Goal: Information Seeking & Learning: Check status

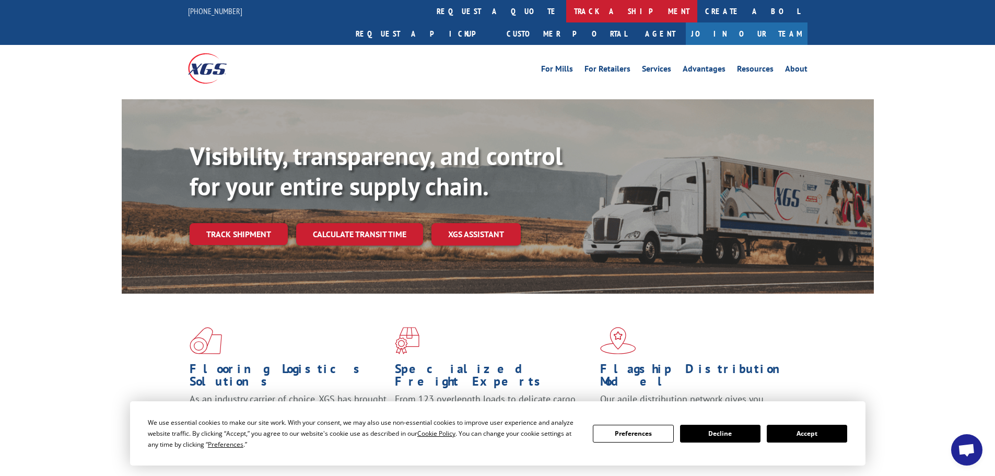
click at [566, 12] on link "track a shipment" at bounding box center [631, 11] width 131 height 22
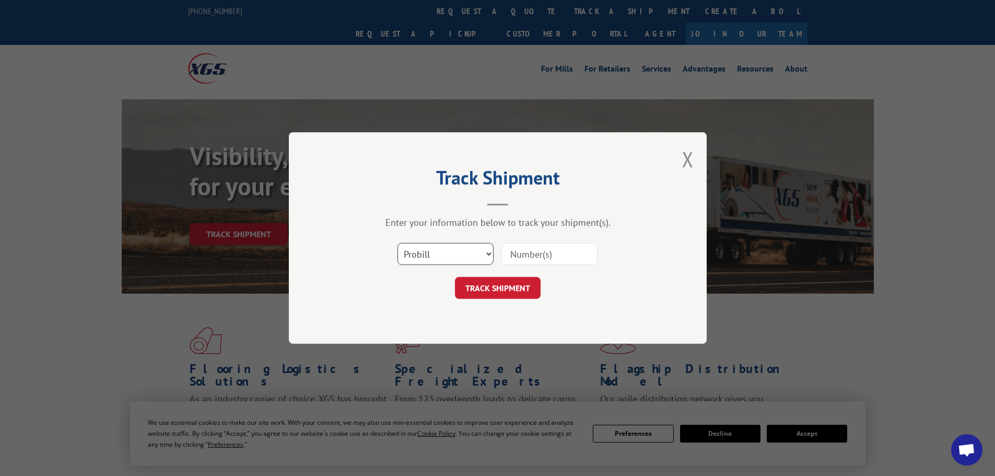
click at [442, 252] on select "Select category... Probill BOL PO" at bounding box center [445, 254] width 96 height 22
select select "bol"
click at [397, 243] on select "Select category... Probill BOL PO" at bounding box center [445, 254] width 96 height 22
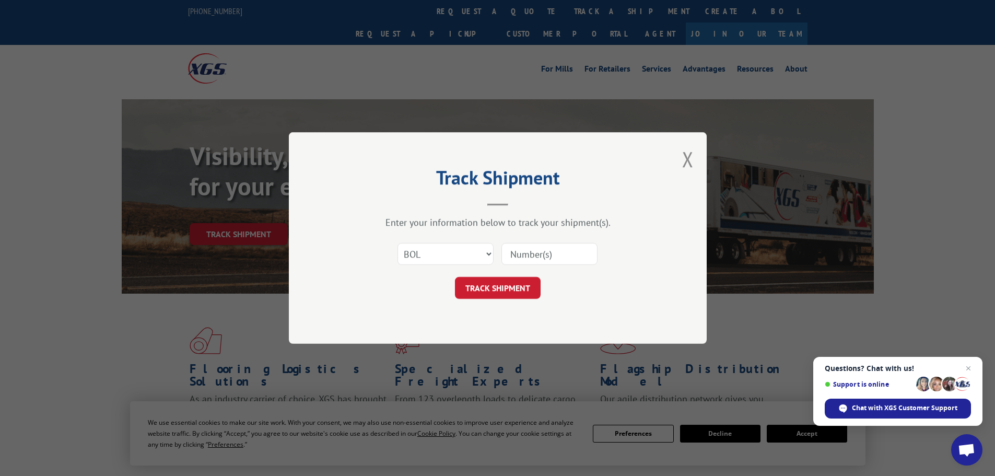
paste input "6775749"
type input "6775749"
click at [510, 287] on button "TRACK SHIPMENT" at bounding box center [498, 288] width 86 height 22
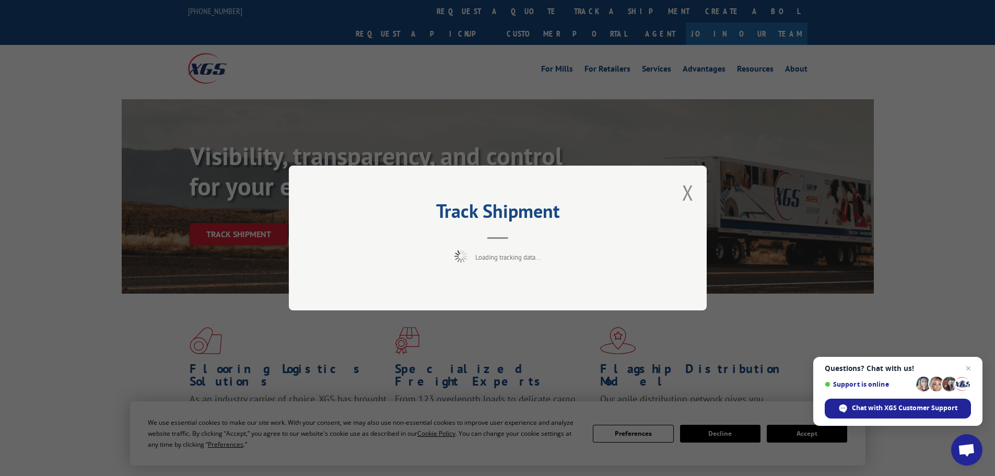
click at [971, 366] on span "Close chat" at bounding box center [968, 368] width 13 height 13
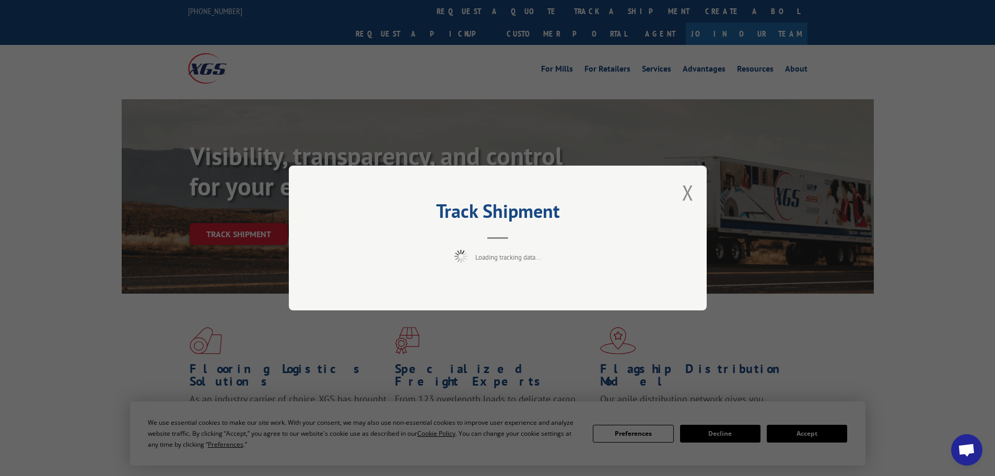
click at [825, 433] on div "Track Shipment Loading tracking data..." at bounding box center [497, 238] width 995 height 476
click at [689, 188] on button "Close modal" at bounding box center [687, 193] width 11 height 28
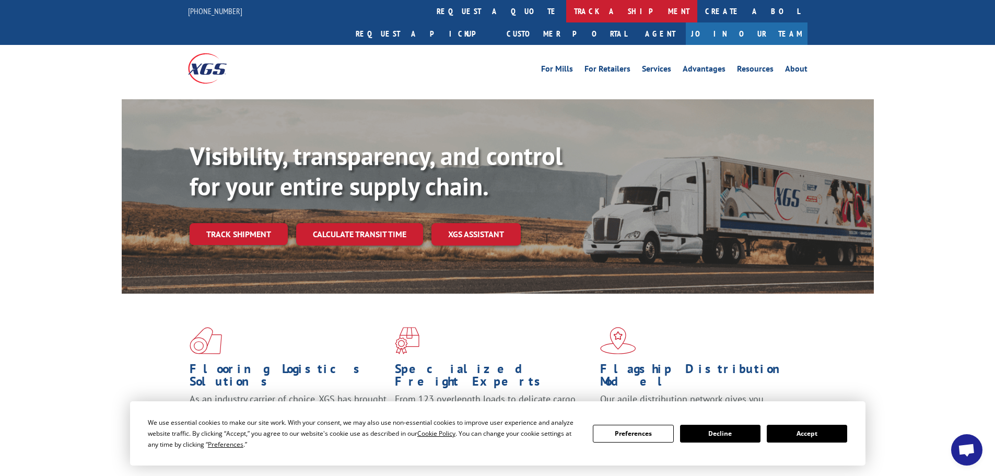
click at [566, 7] on link "track a shipment" at bounding box center [631, 11] width 131 height 22
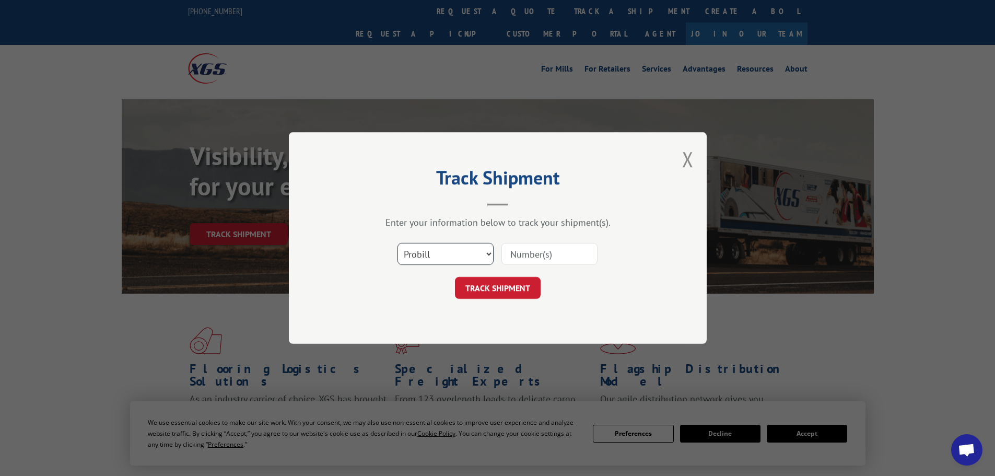
click at [446, 257] on select "Select category... Probill BOL PO" at bounding box center [445, 254] width 96 height 22
select select "bol"
click at [397, 243] on select "Select category... Probill BOL PO" at bounding box center [445, 254] width 96 height 22
paste input "6775749"
type input "6775749"
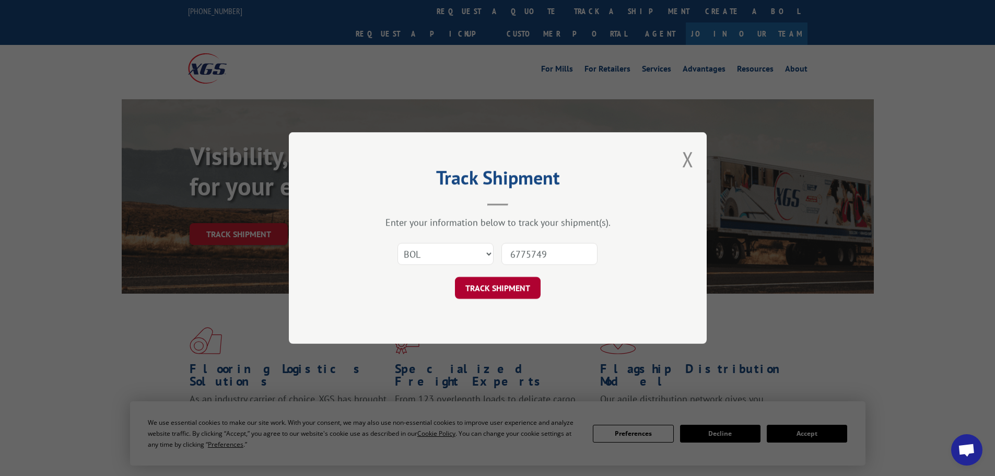
click at [509, 296] on button "TRACK SHIPMENT" at bounding box center [498, 288] width 86 height 22
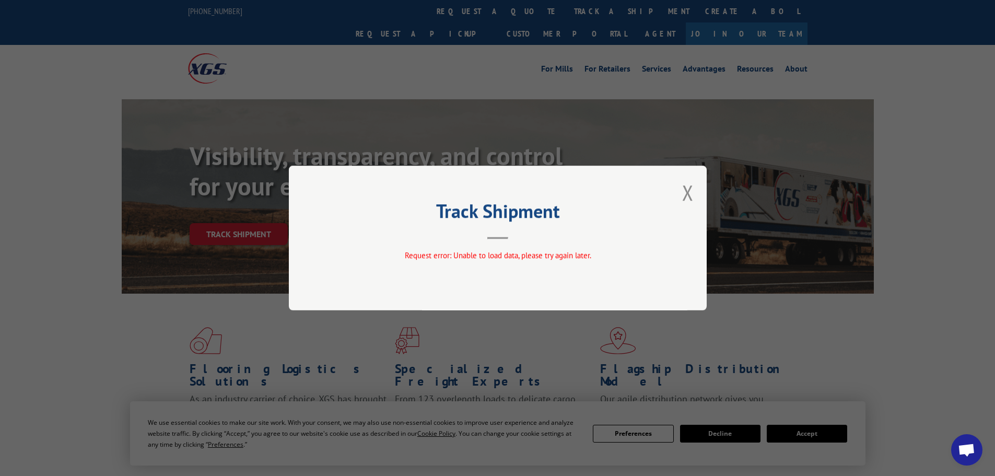
click at [677, 192] on div "Track Shipment Request error: Unable to load data, please try again later." at bounding box center [498, 238] width 418 height 145
click at [682, 192] on button "Close modal" at bounding box center [687, 193] width 11 height 28
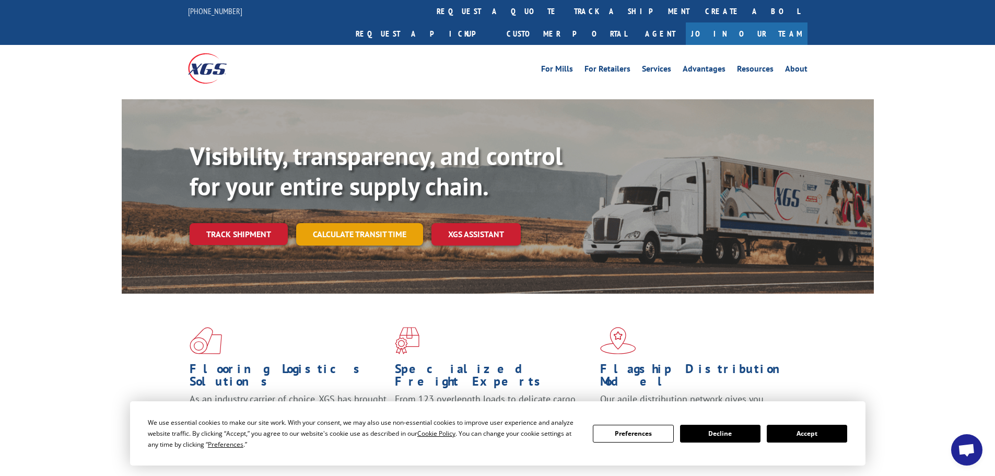
click at [381, 223] on link "Calculate transit time" at bounding box center [359, 234] width 127 height 22
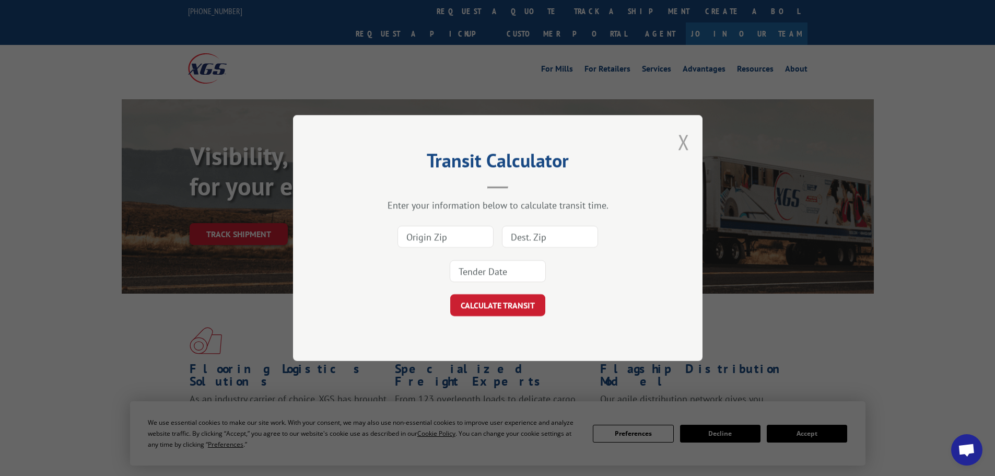
click at [686, 141] on button "Close modal" at bounding box center [683, 142] width 11 height 28
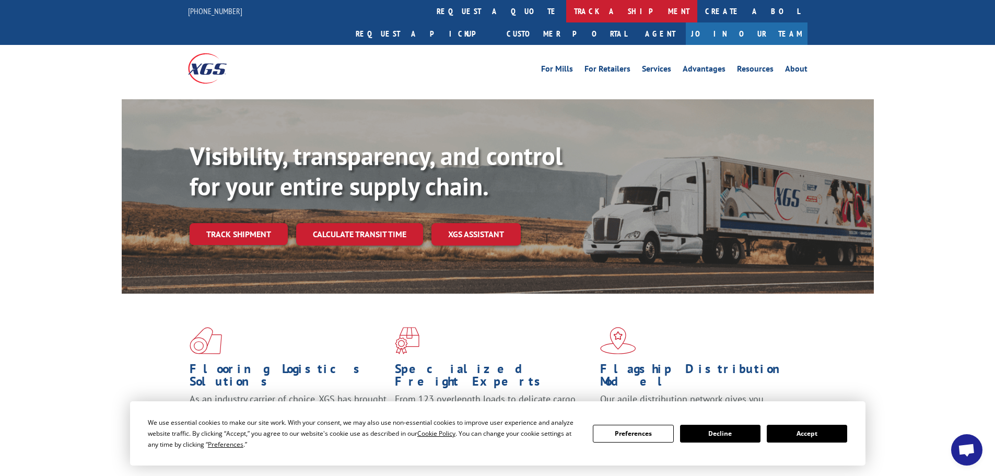
click at [566, 12] on link "track a shipment" at bounding box center [631, 11] width 131 height 22
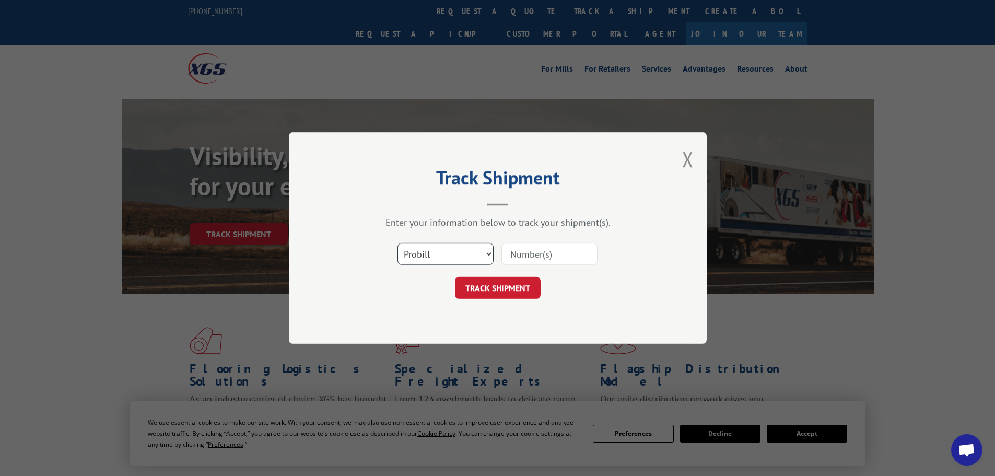
click at [464, 252] on select "Select category... Probill BOL PO" at bounding box center [445, 254] width 96 height 22
click at [537, 257] on input at bounding box center [549, 254] width 96 height 22
type input "17472933"
click button "TRACK SHIPMENT" at bounding box center [498, 288] width 86 height 22
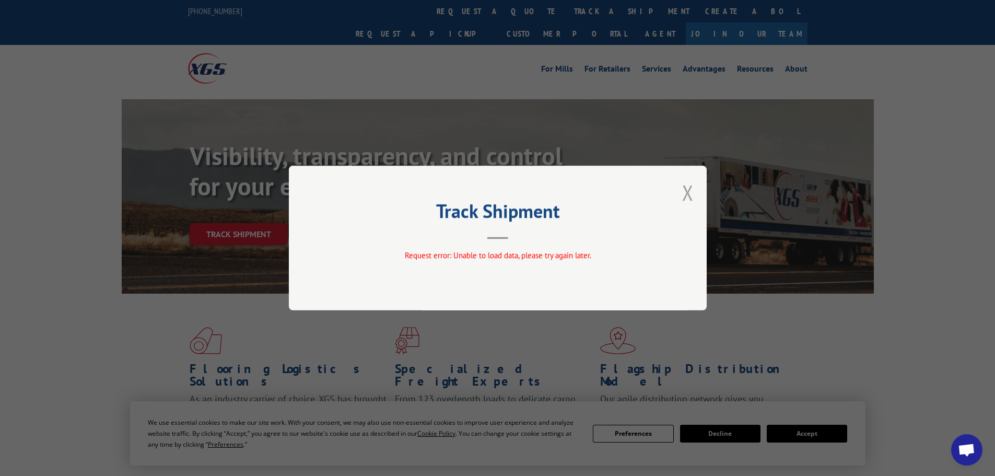
click at [688, 188] on button "Close modal" at bounding box center [687, 193] width 11 height 28
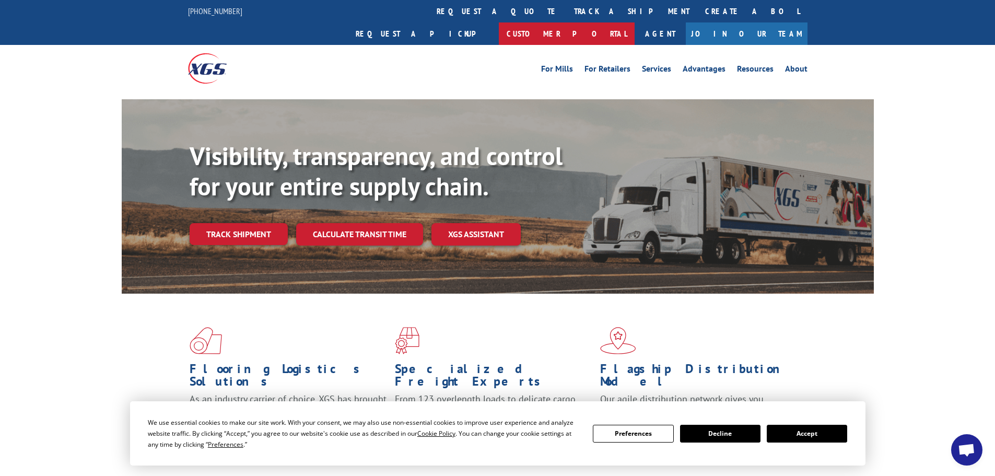
click at [634, 22] on link "Customer Portal" at bounding box center [567, 33] width 136 height 22
click at [802, 433] on button "Accept" at bounding box center [807, 434] width 80 height 18
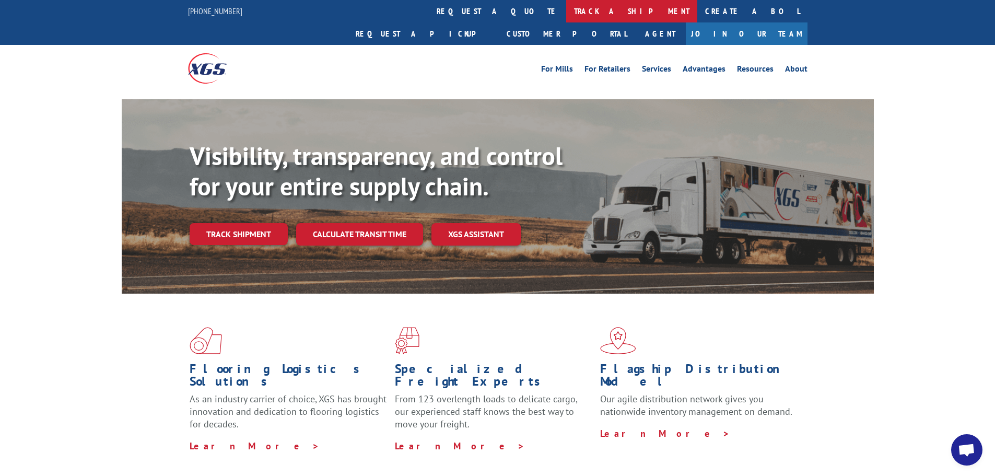
click at [566, 13] on link "track a shipment" at bounding box center [631, 11] width 131 height 22
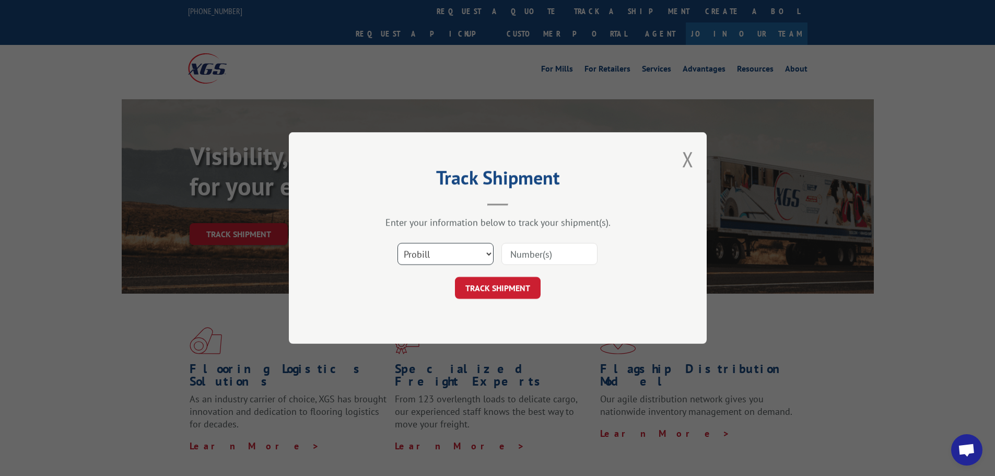
drag, startPoint x: 451, startPoint y: 246, endPoint x: 445, endPoint y: 263, distance: 17.2
click at [445, 263] on select "Select category... Probill BOL PO" at bounding box center [445, 254] width 96 height 22
select select "bol"
click at [397, 243] on select "Select category... Probill BOL PO" at bounding box center [445, 254] width 96 height 22
paste input "6775749"
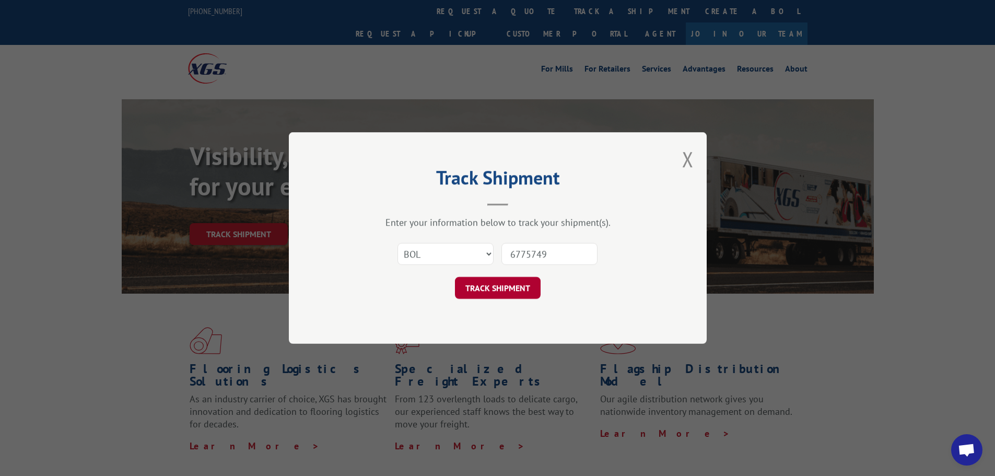
type input "6775749"
click at [526, 290] on button "TRACK SHIPMENT" at bounding box center [498, 288] width 86 height 22
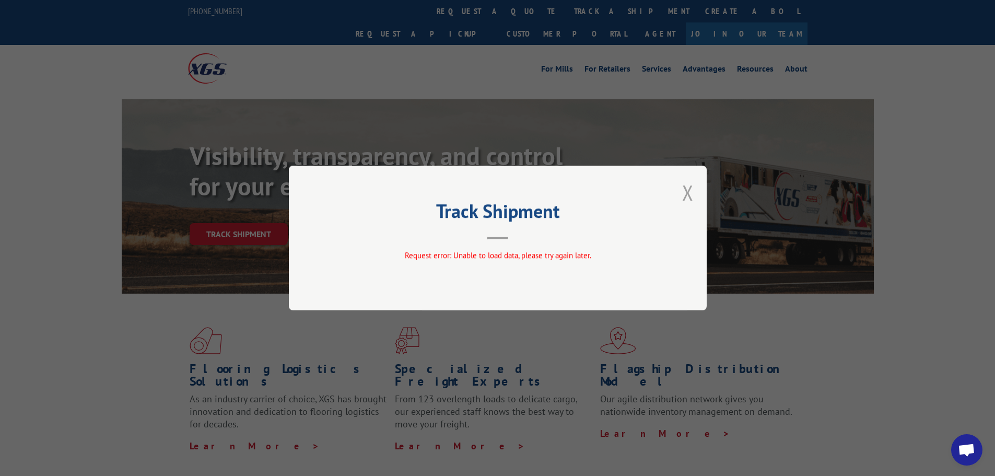
click at [691, 193] on button "Close modal" at bounding box center [687, 193] width 11 height 28
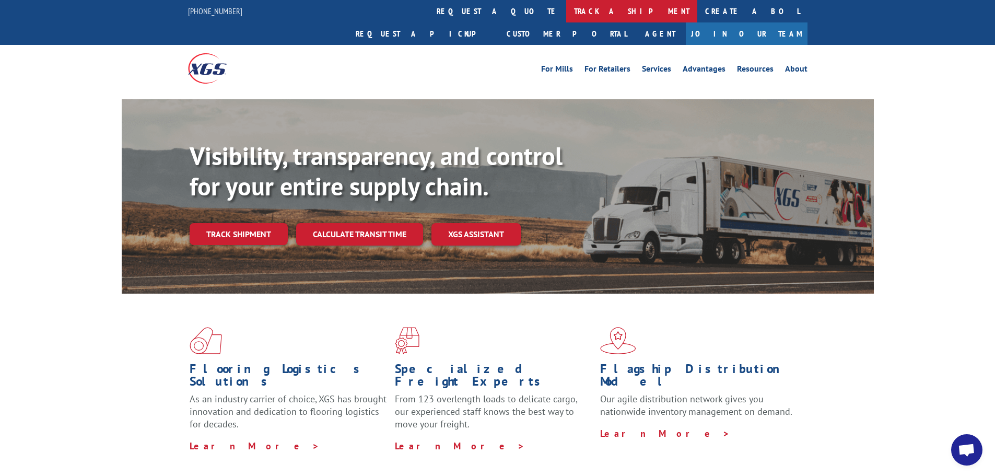
click at [566, 9] on link "track a shipment" at bounding box center [631, 11] width 131 height 22
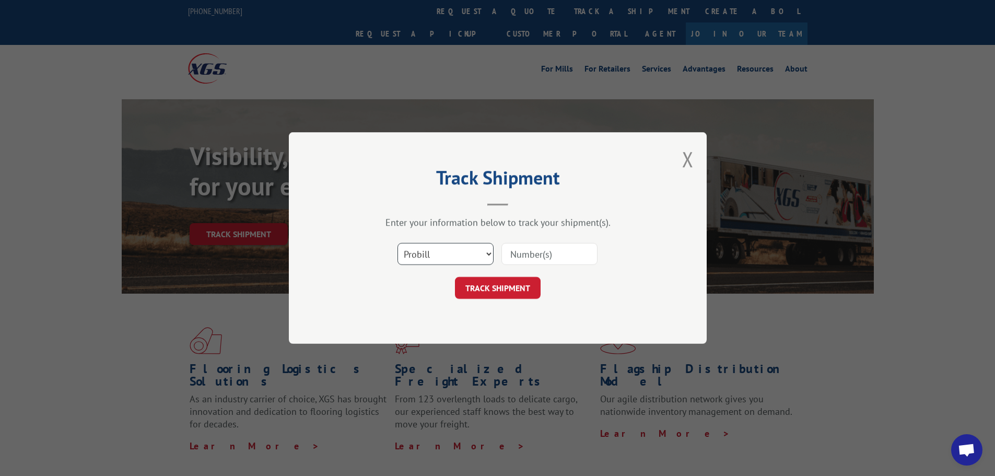
click at [452, 256] on select "Select category... Probill BOL PO" at bounding box center [445, 254] width 96 height 22
select select "bol"
click at [397, 243] on select "Select category... Probill BOL PO" at bounding box center [445, 254] width 96 height 22
paste input "6083475"
type input "6083475"
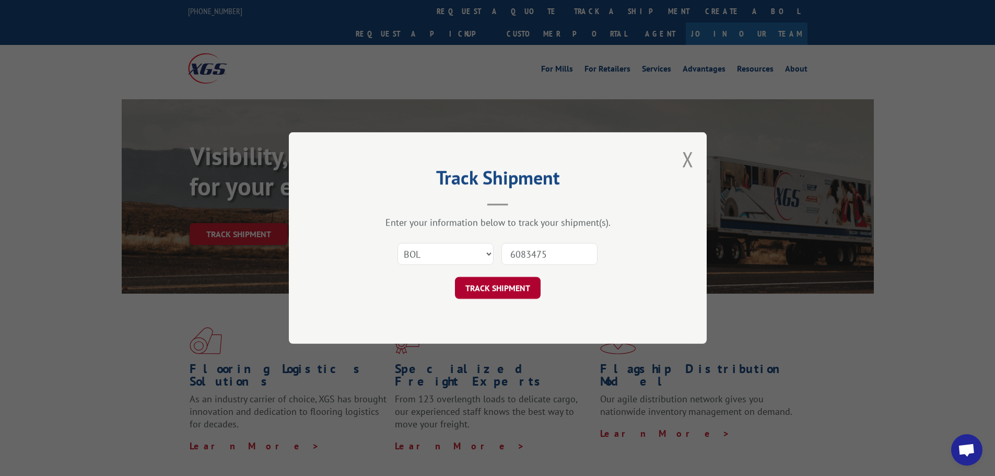
click at [524, 291] on button "TRACK SHIPMENT" at bounding box center [498, 288] width 86 height 22
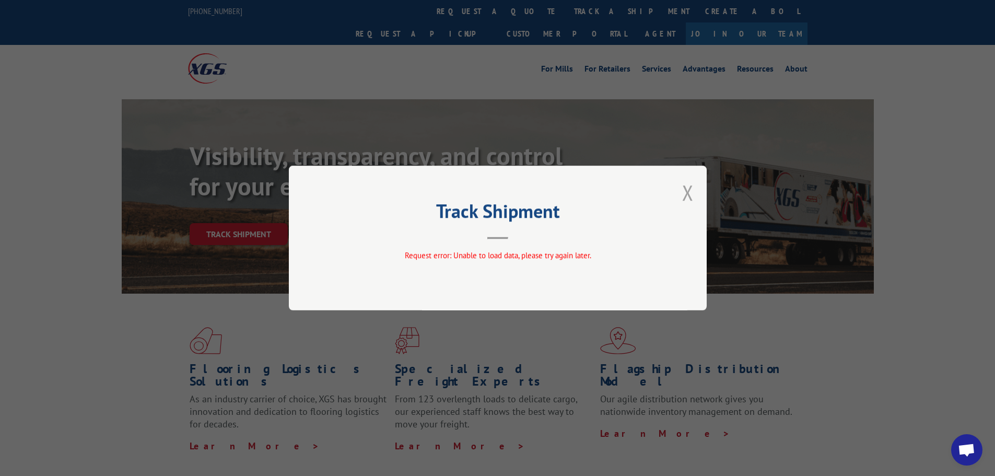
click at [687, 193] on button "Close modal" at bounding box center [687, 193] width 11 height 28
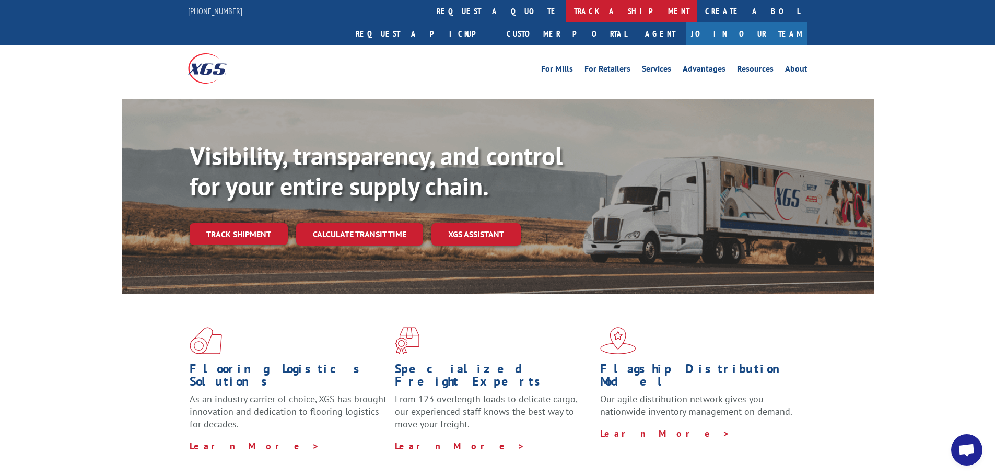
click at [566, 10] on link "track a shipment" at bounding box center [631, 11] width 131 height 22
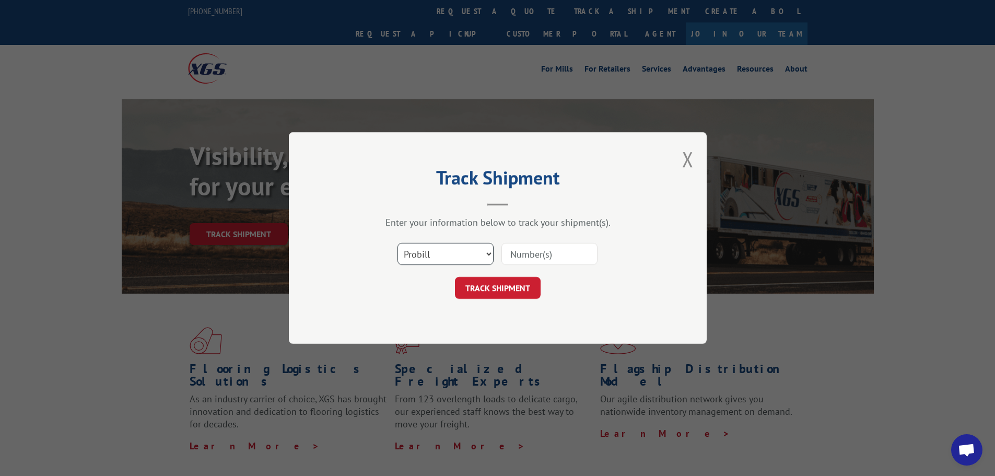
click at [454, 258] on select "Select category... Probill BOL PO" at bounding box center [445, 254] width 96 height 22
select select "bol"
click at [397, 243] on select "Select category... Probill BOL PO" at bounding box center [445, 254] width 96 height 22
paste input "6083475"
type input "6083475"
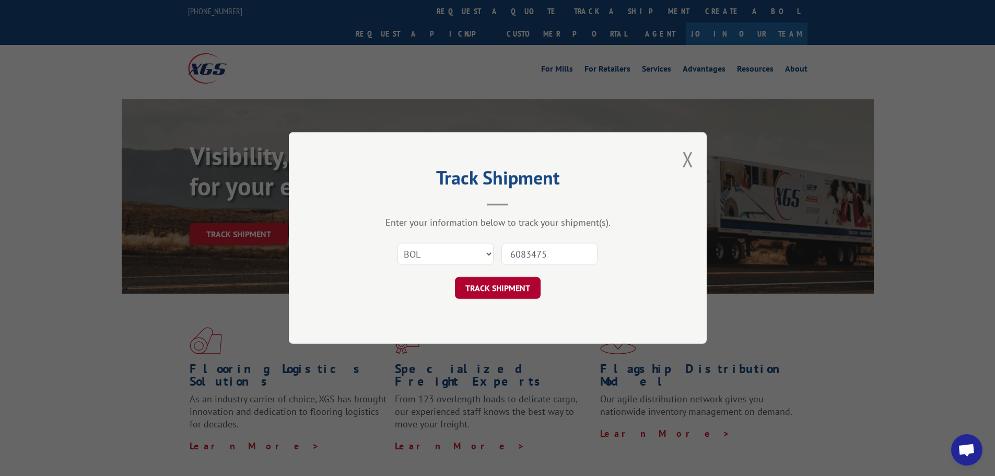
click at [510, 287] on button "TRACK SHIPMENT" at bounding box center [498, 288] width 86 height 22
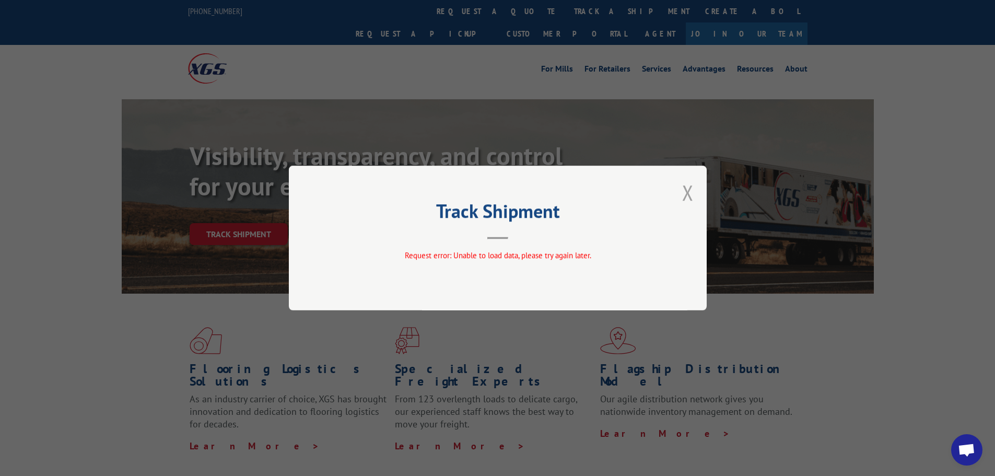
click at [691, 185] on button "Close modal" at bounding box center [687, 193] width 11 height 28
